Goal: Task Accomplishment & Management: Manage account settings

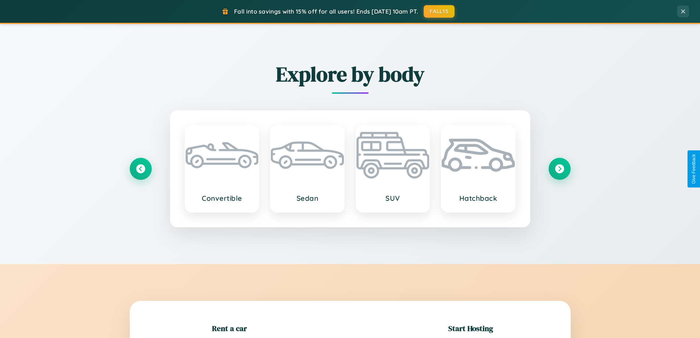
scroll to position [159, 0]
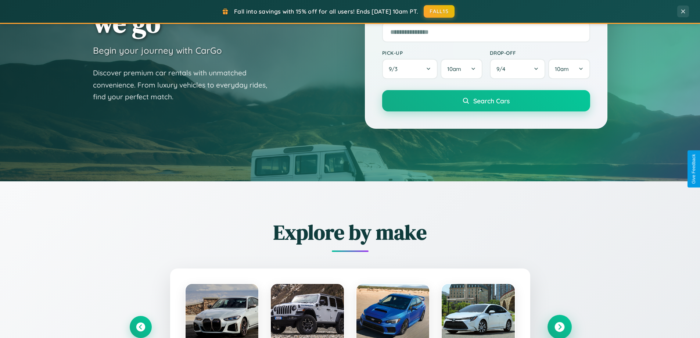
click at [559, 327] on icon at bounding box center [560, 327] width 10 height 10
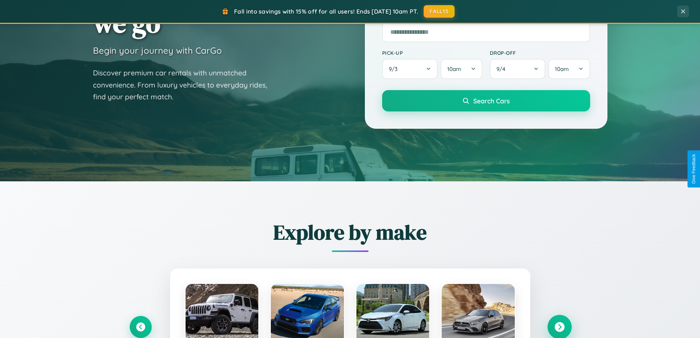
click at [559, 326] on icon at bounding box center [560, 327] width 10 height 10
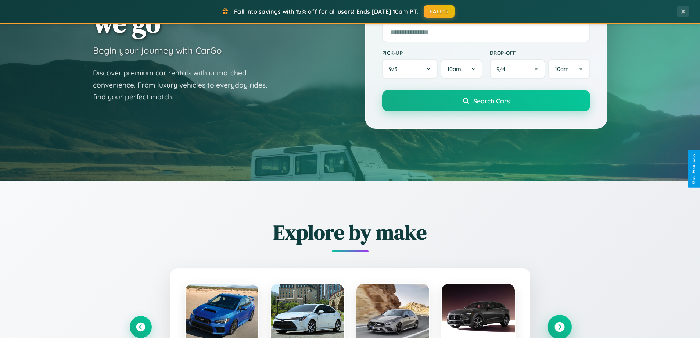
click at [559, 326] on icon at bounding box center [560, 327] width 10 height 10
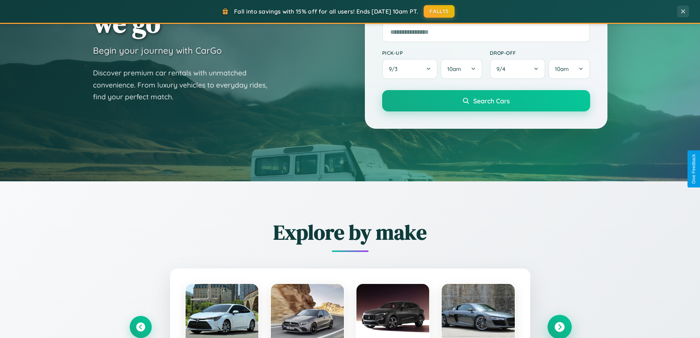
click at [559, 326] on icon at bounding box center [560, 327] width 10 height 10
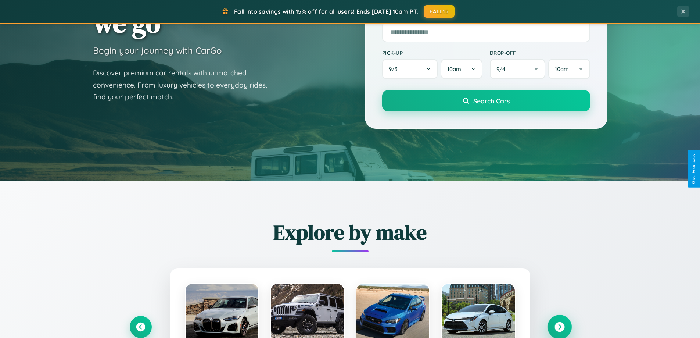
scroll to position [1414, 0]
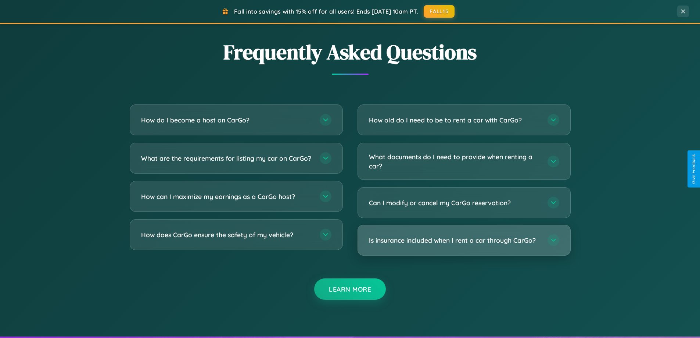
click at [464, 240] on h3 "Is insurance included when I rent a car through CarGo?" at bounding box center [454, 240] width 171 height 9
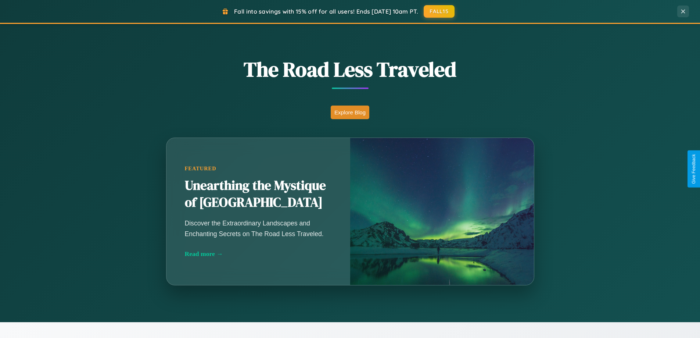
scroll to position [506, 0]
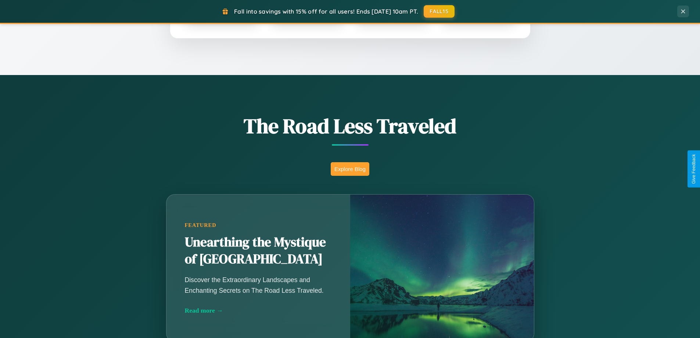
click at [350, 169] on button "Explore Blog" at bounding box center [350, 169] width 39 height 14
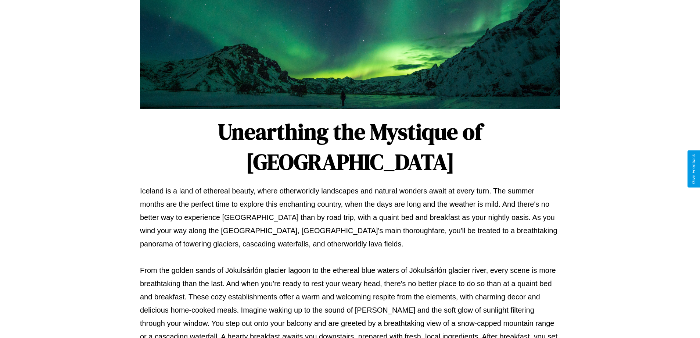
scroll to position [238, 0]
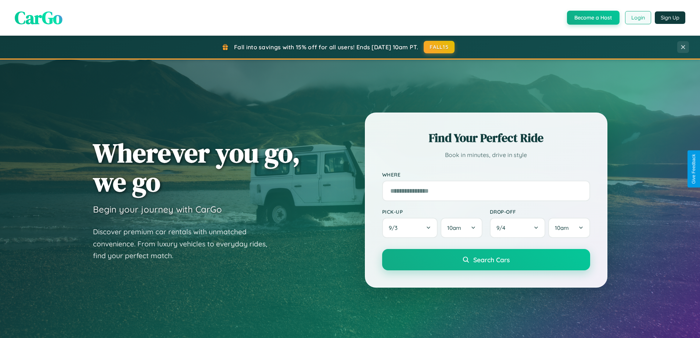
click at [638, 18] on button "Login" at bounding box center [638, 17] width 26 height 13
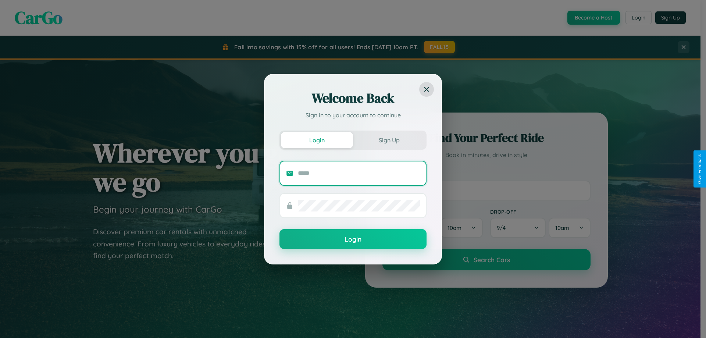
click at [359, 173] on input "text" at bounding box center [359, 173] width 122 height 12
type input "**********"
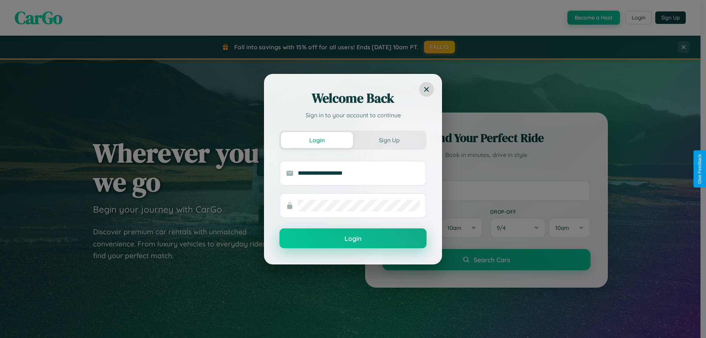
click at [353, 239] on button "Login" at bounding box center [352, 238] width 147 height 20
